Goal: Task Accomplishment & Management: Manage account settings

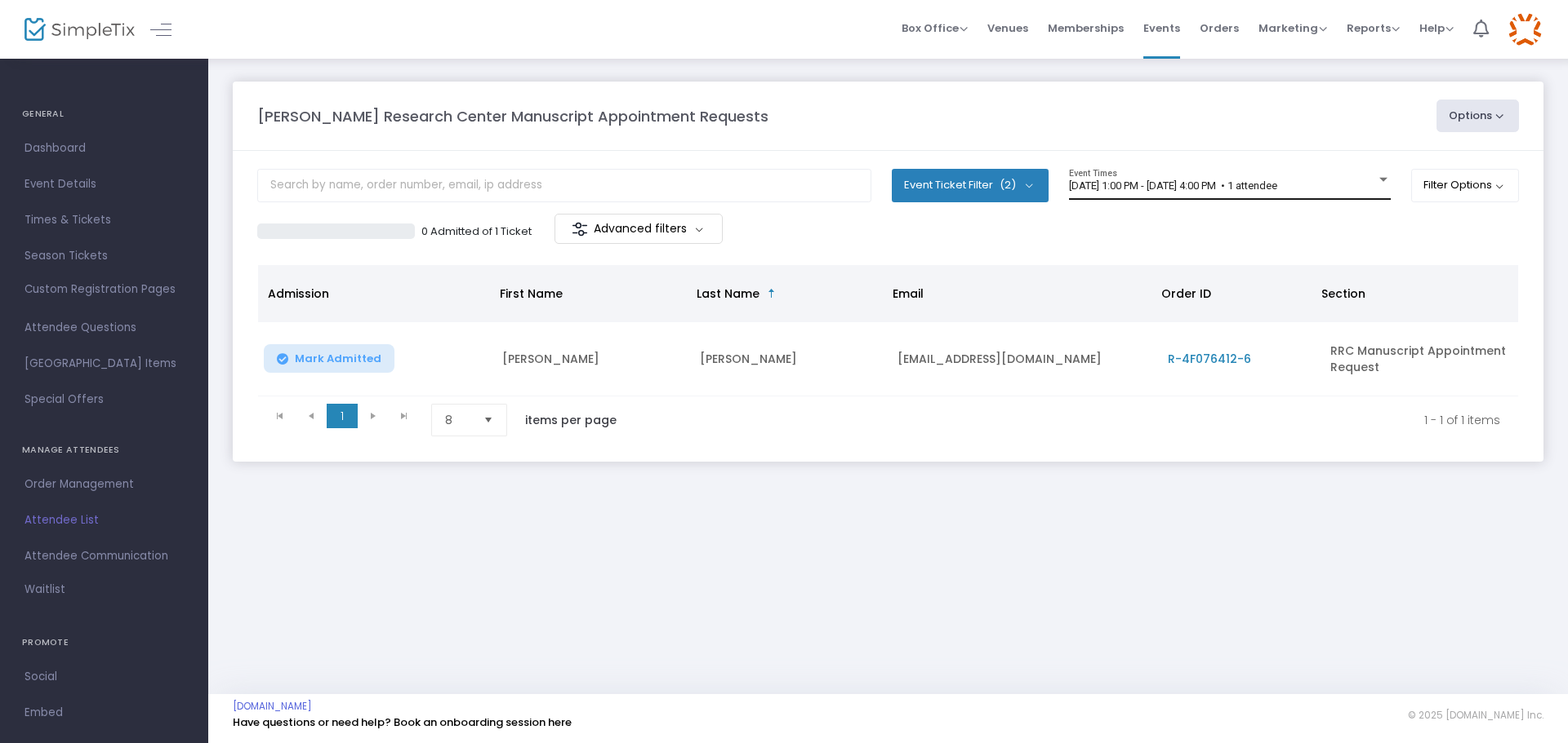
click at [1190, 187] on span "[DATE] 1:00 PM - [DATE] 4:00 PM • 1 attendee" at bounding box center [1173, 185] width 208 height 12
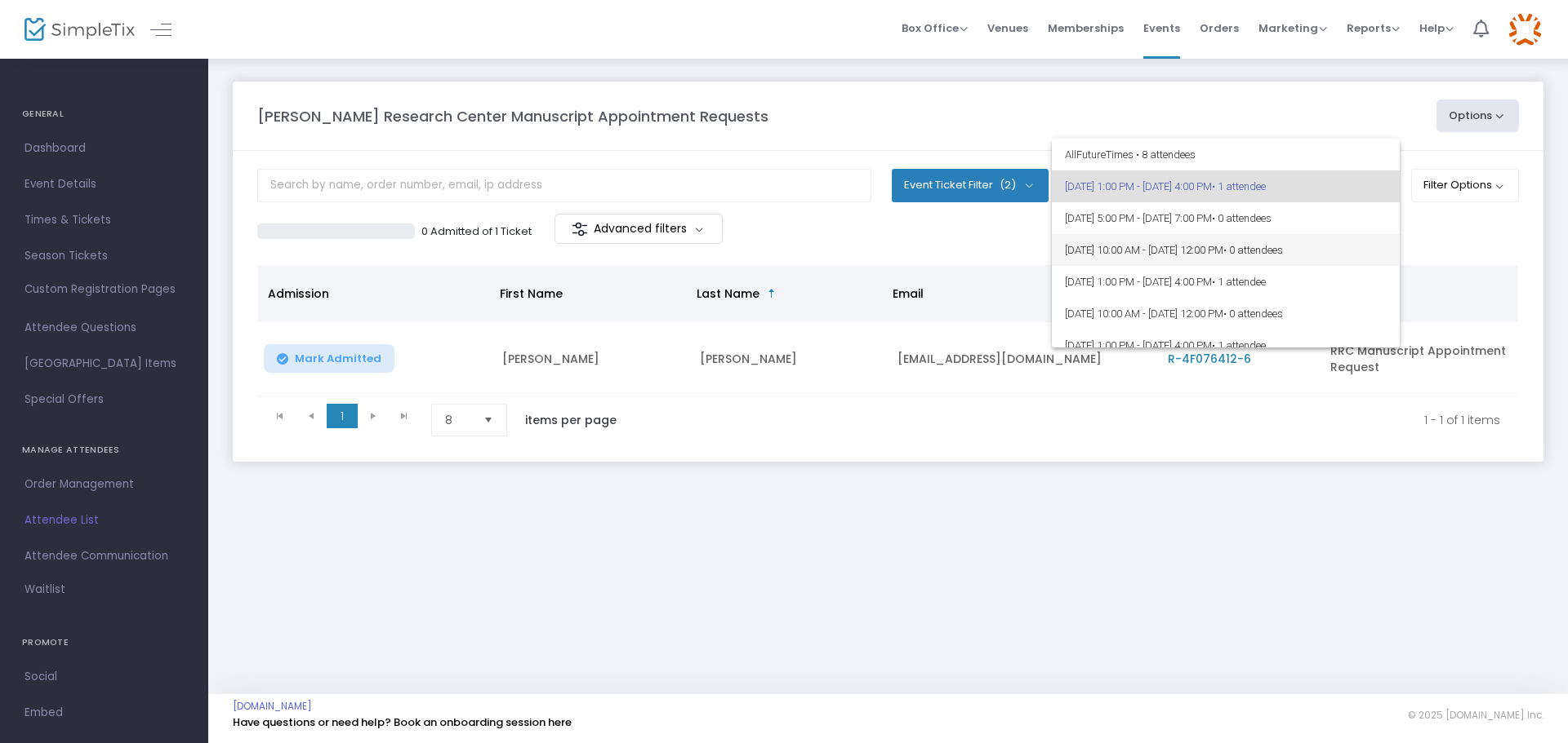
click at [1185, 254] on span "8/14/2025 @ 10:00 AM - 8/14/2025 @ 12:00 PM • 0 attendees" at bounding box center [1225, 250] width 322 height 32
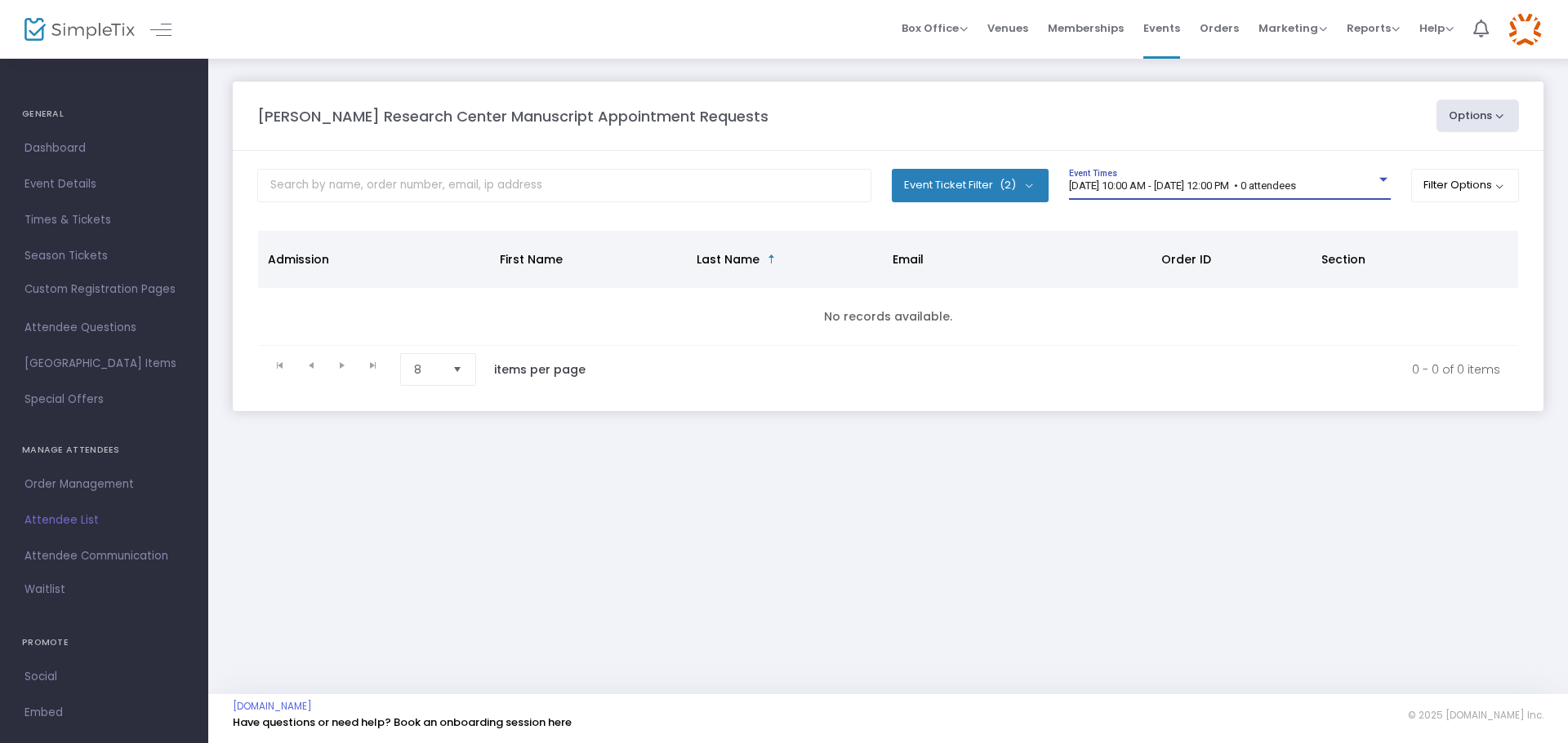
click at [1186, 191] on span "8/14/2025 @ 10:00 AM - 8/14/2025 @ 12:00 PM • 0 attendees" at bounding box center [1182, 185] width 227 height 12
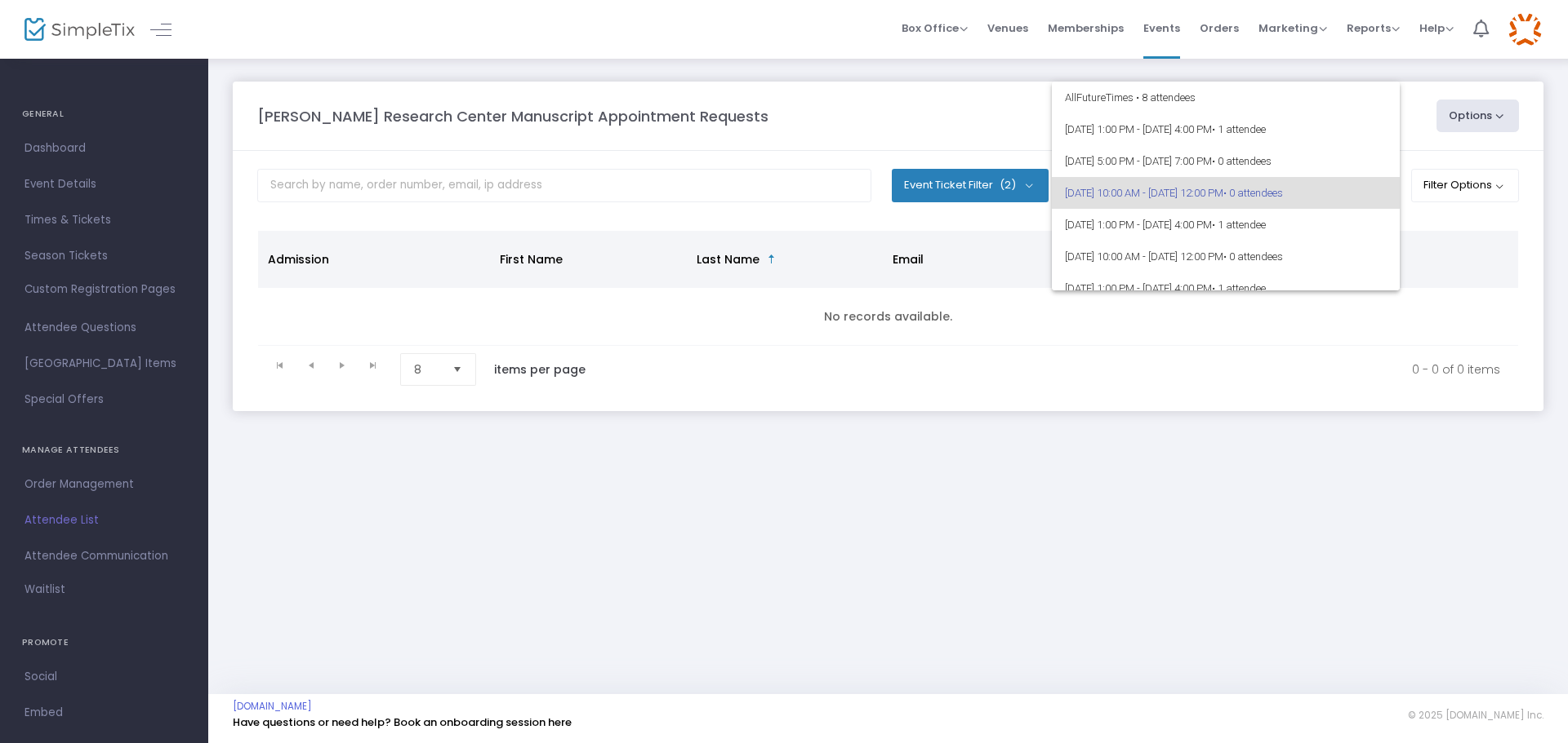
scroll to position [7, 0]
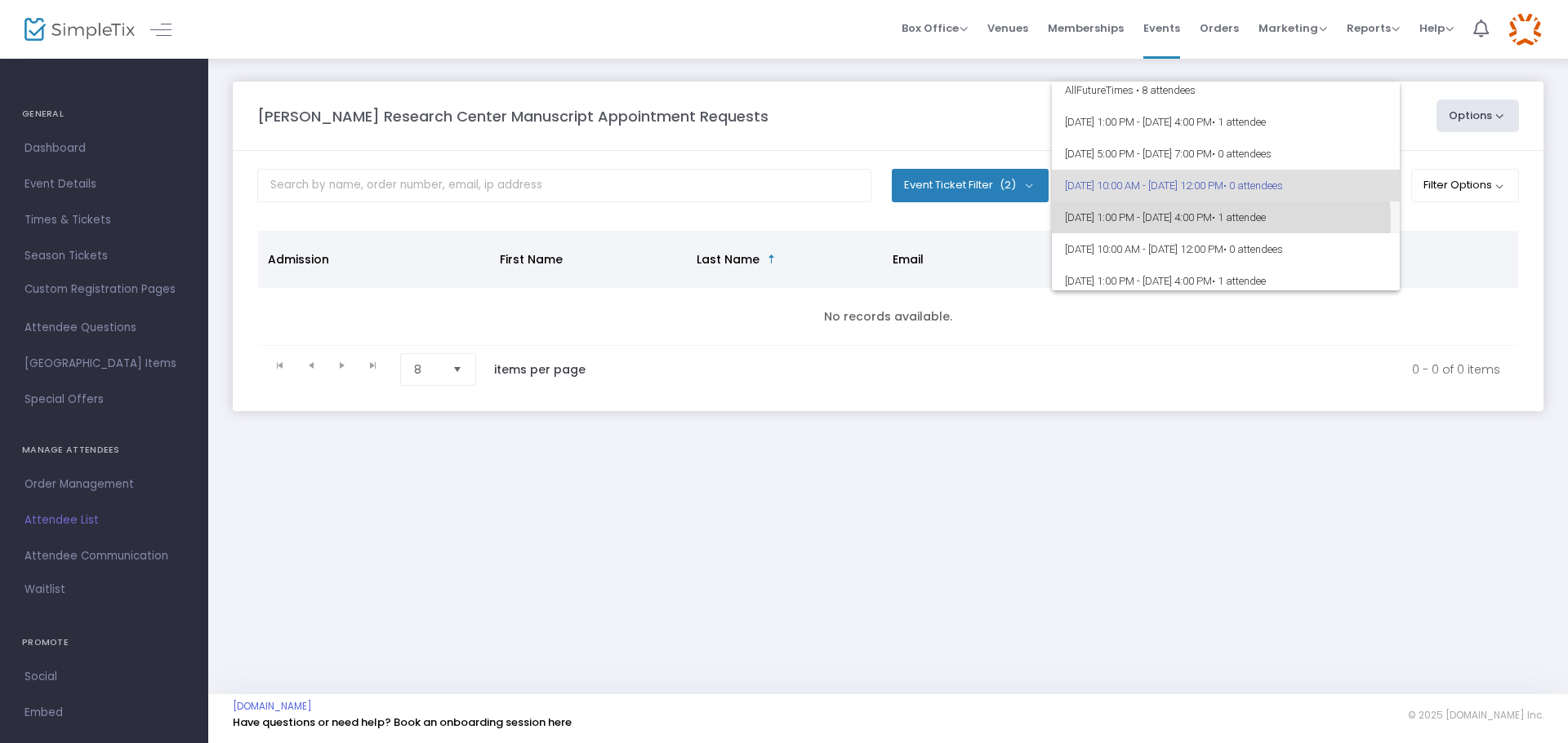
click at [1184, 222] on span "8/14/2025 @ 1:00 PM - 8/14/2025 @ 4:00 PM • 1 attendee" at bounding box center [1225, 218] width 322 height 32
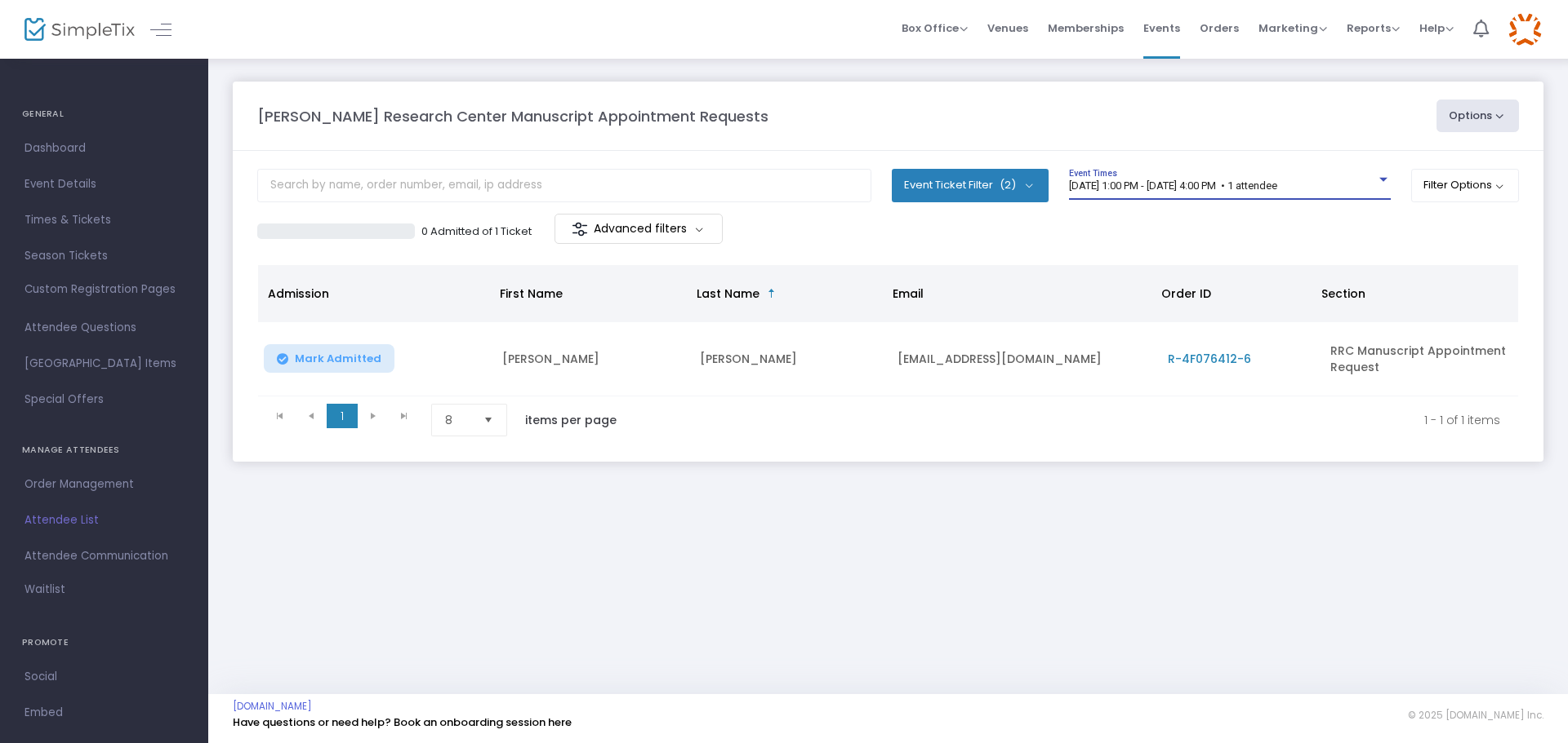
click at [1176, 196] on div "8/14/2025 @ 1:00 PM - 8/14/2025 @ 4:00 PM • 1 attendee Event Times" at bounding box center [1229, 184] width 322 height 31
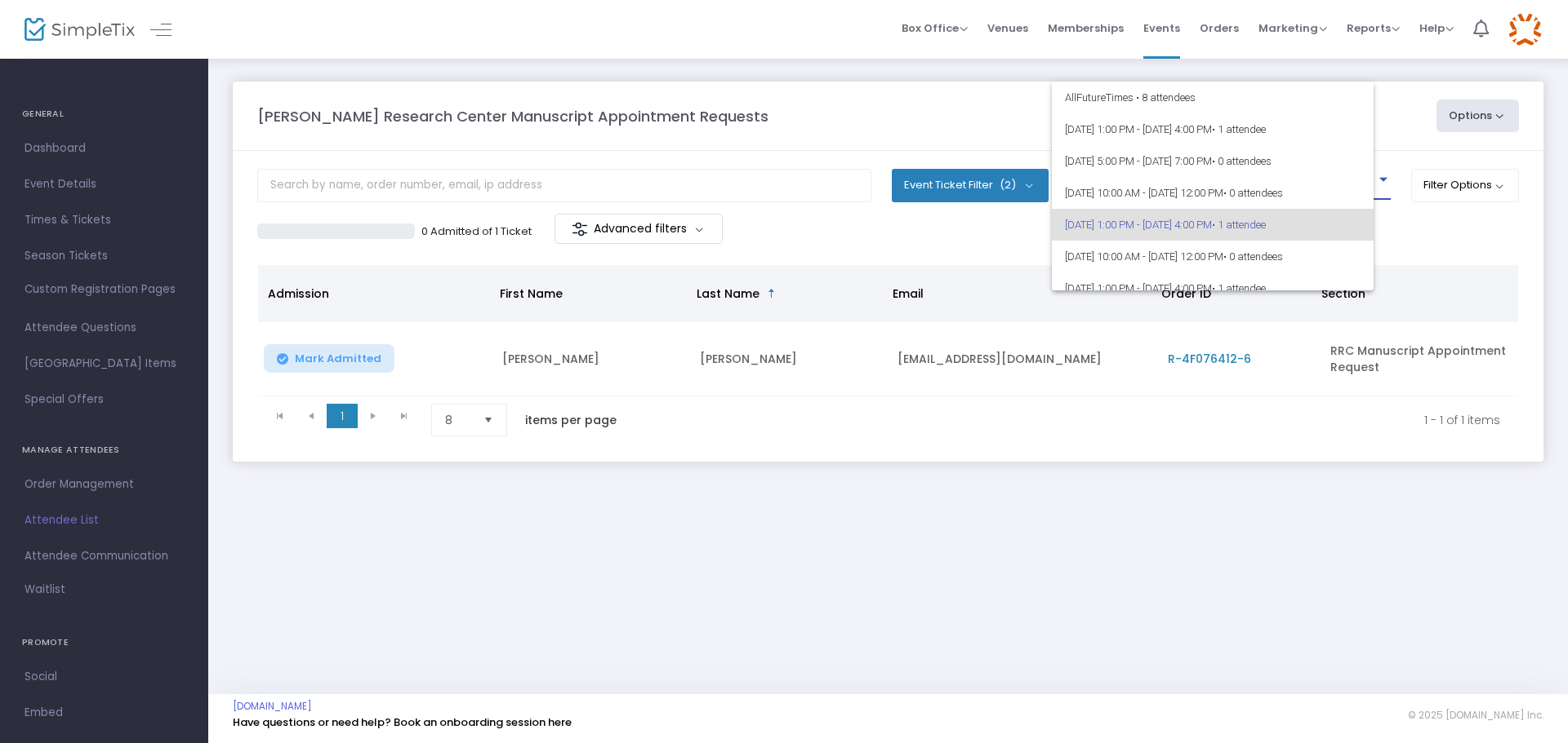
scroll to position [40, 0]
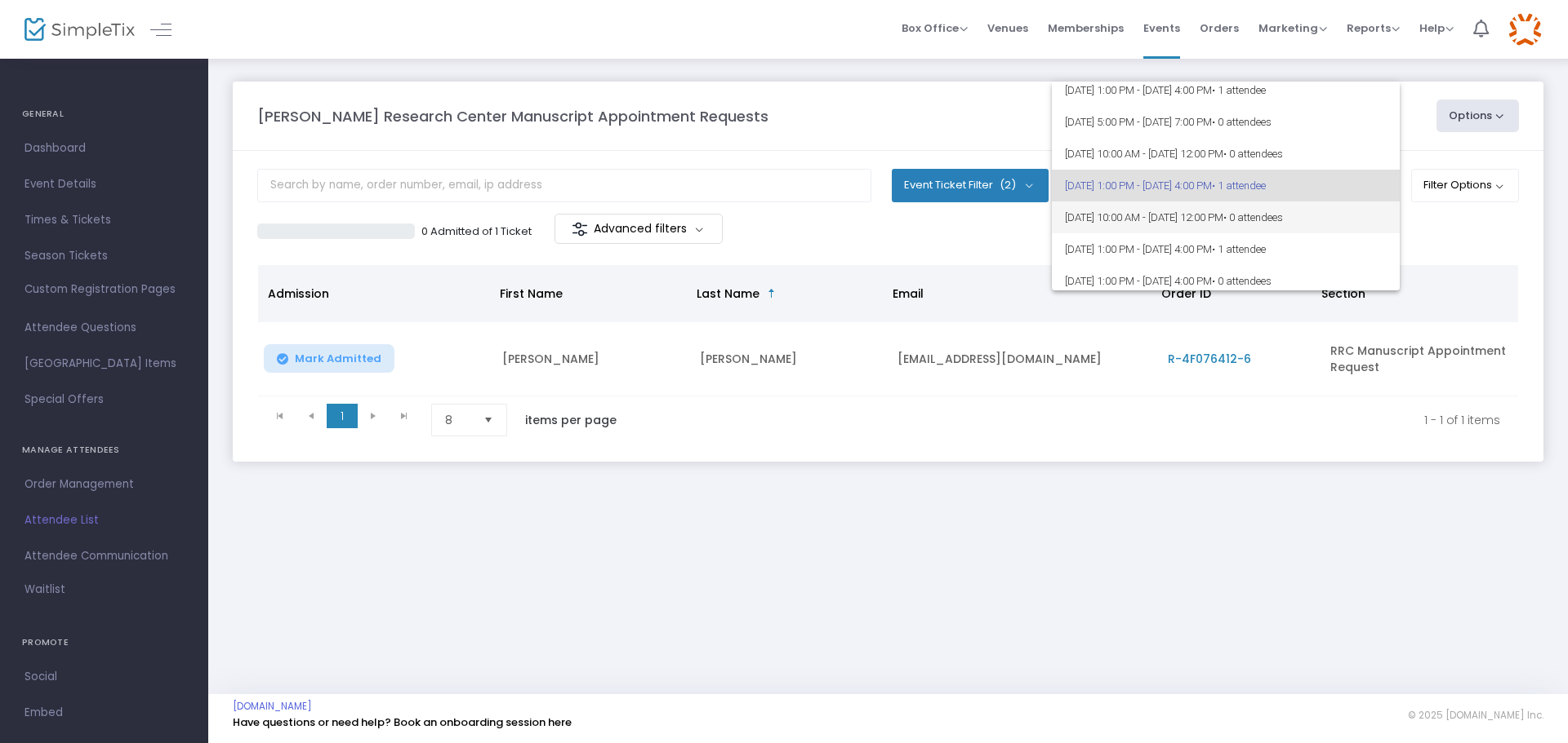
click at [1186, 219] on span "8/15/2025 @ 10:00 AM - 8/15/2025 @ 12:00 PM • 0 attendees" at bounding box center [1225, 218] width 322 height 32
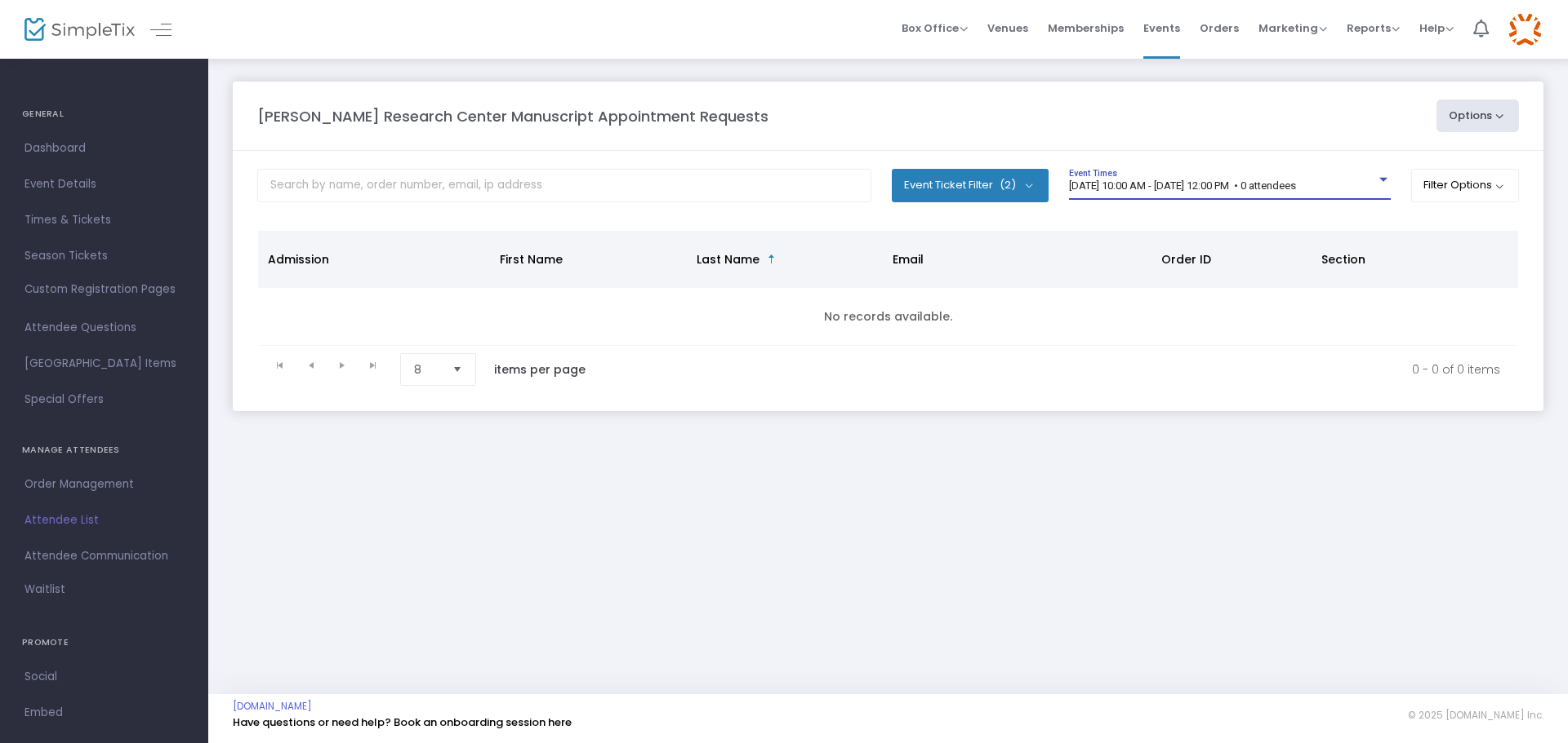
click at [1168, 189] on span "8/15/2025 @ 10:00 AM - 8/15/2025 @ 12:00 PM • 0 attendees" at bounding box center [1182, 185] width 227 height 12
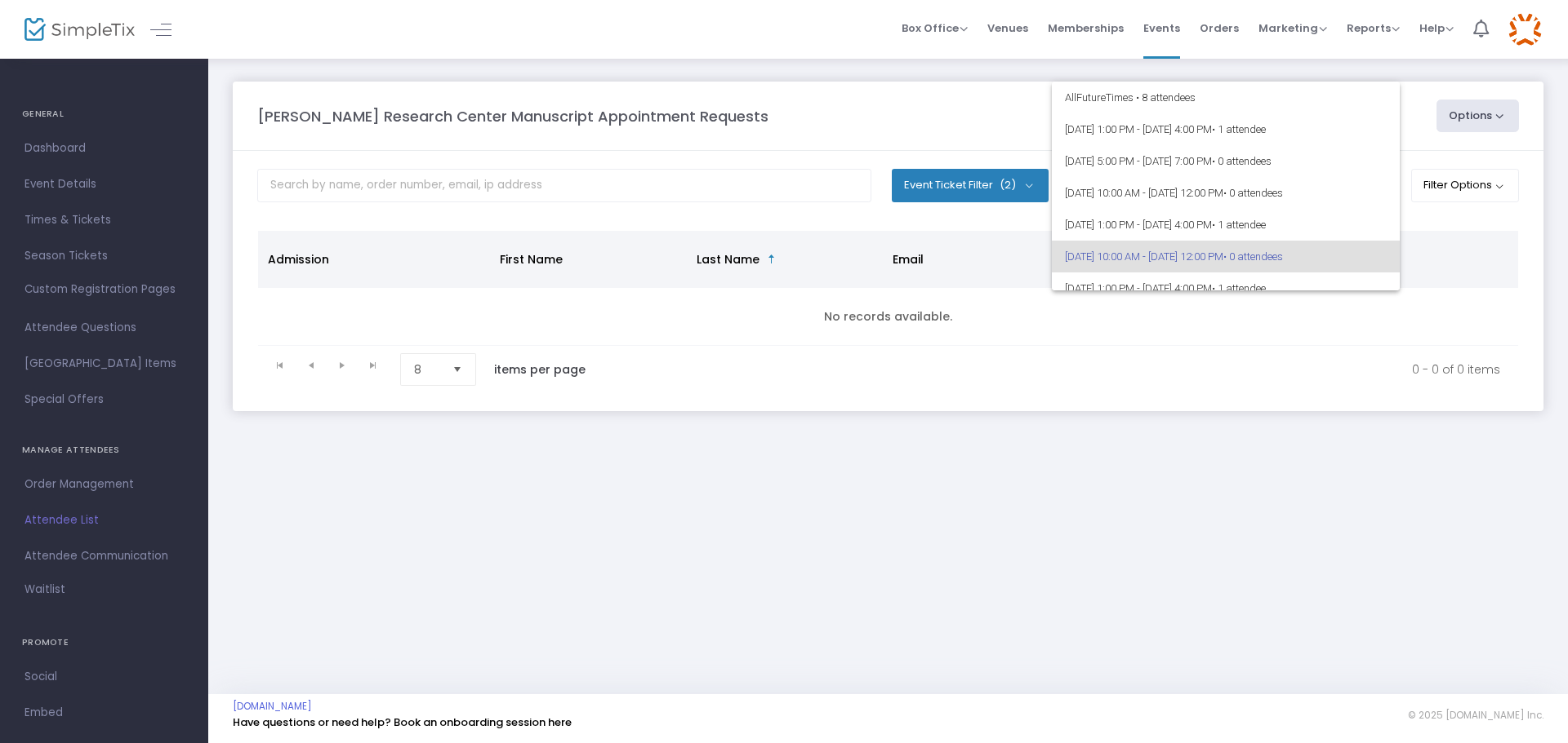
scroll to position [71, 0]
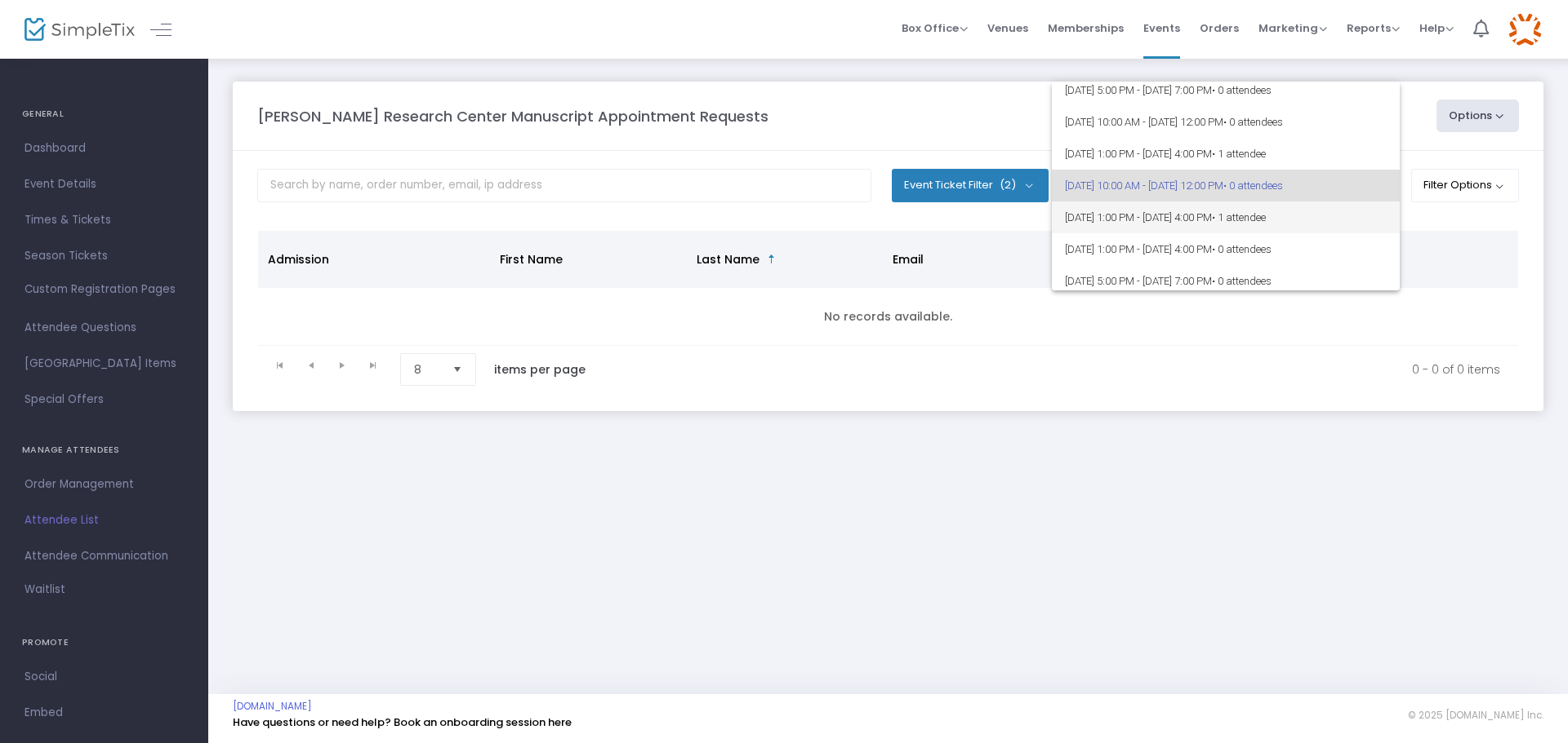
click at [1167, 213] on span "8/15/2025 @ 1:00 PM - 8/15/2025 @ 4:00 PM • 1 attendee" at bounding box center [1225, 218] width 322 height 32
